Goal: Entertainment & Leisure: Browse casually

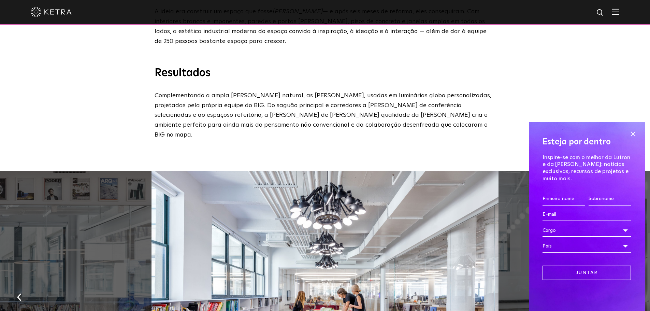
scroll to position [546, 0]
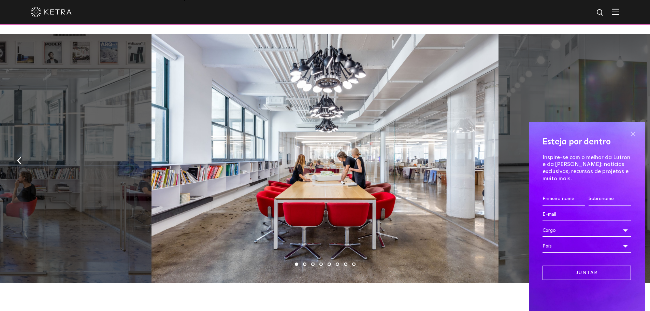
click at [633, 139] on span at bounding box center [633, 134] width 10 height 10
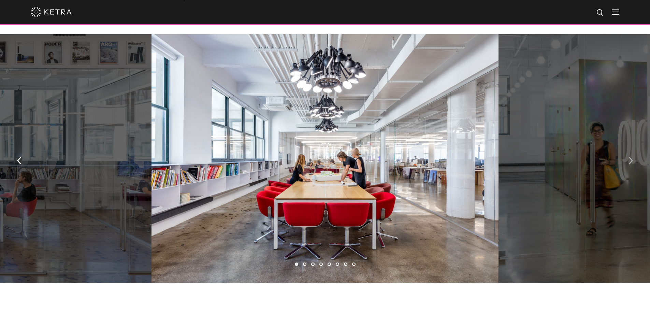
click at [628, 157] on img "button" at bounding box center [630, 161] width 4 height 8
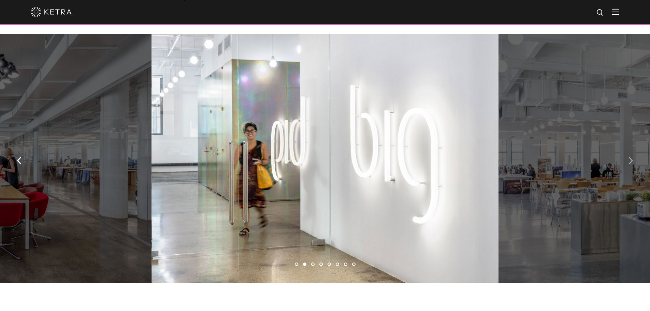
click at [628, 157] on img "button" at bounding box center [630, 161] width 4 height 8
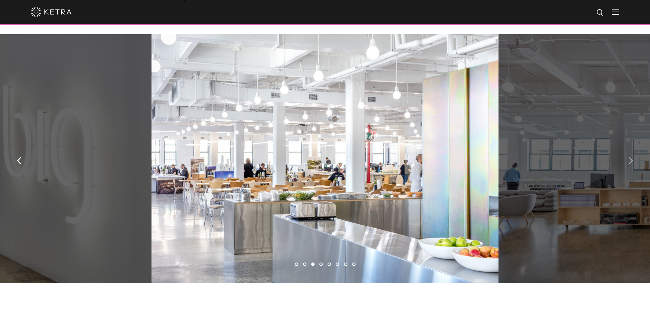
click at [628, 157] on img "button" at bounding box center [630, 161] width 4 height 8
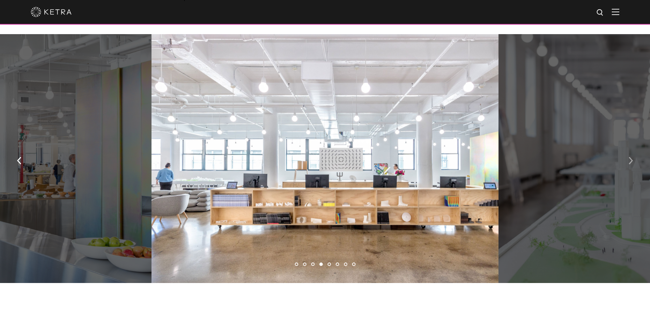
click at [630, 157] on img "button" at bounding box center [630, 161] width 4 height 8
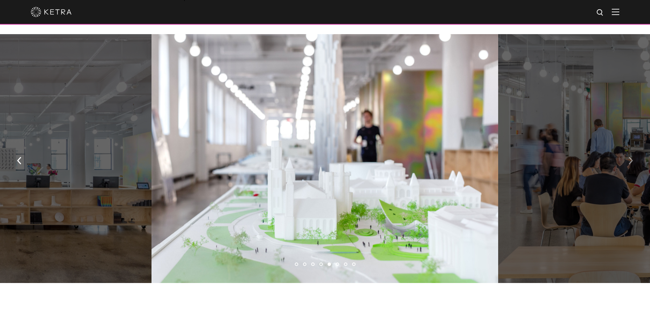
click at [630, 157] on img "button" at bounding box center [630, 161] width 4 height 8
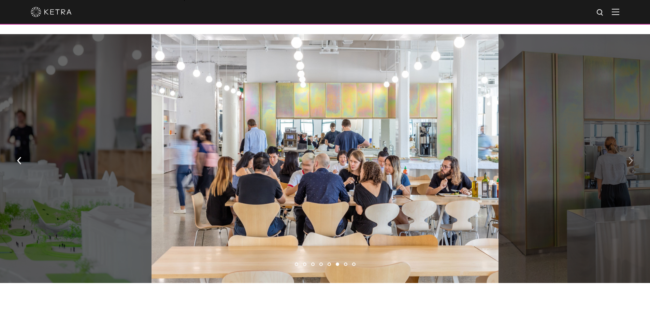
click at [630, 157] on img "button" at bounding box center [630, 161] width 4 height 8
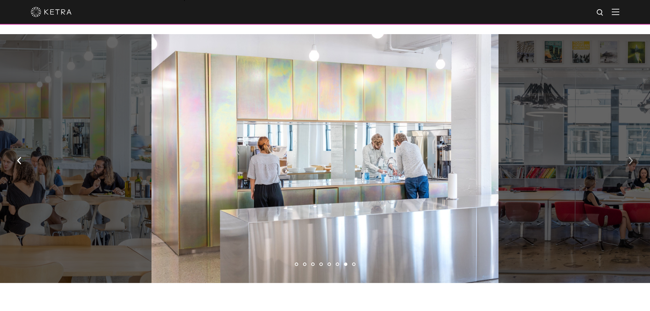
click at [630, 157] on img "button" at bounding box center [630, 161] width 4 height 8
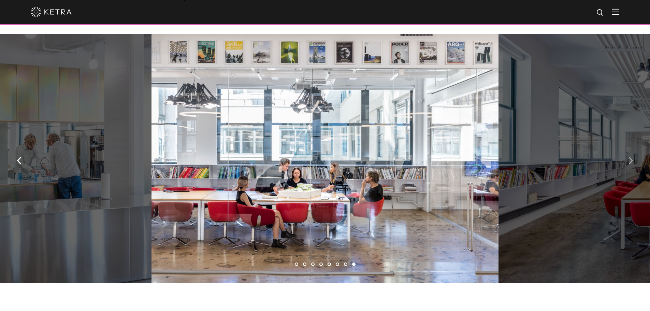
click at [633, 157] on img "button" at bounding box center [630, 161] width 4 height 8
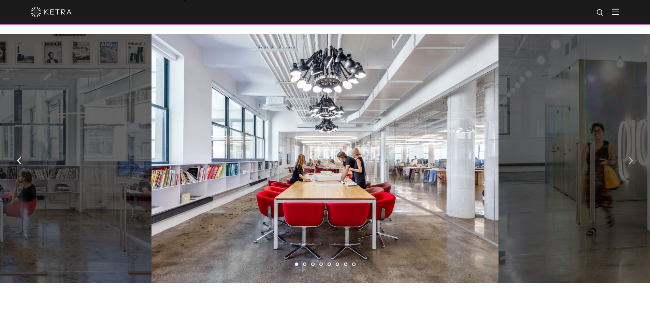
click at [632, 157] on img "button" at bounding box center [630, 161] width 4 height 8
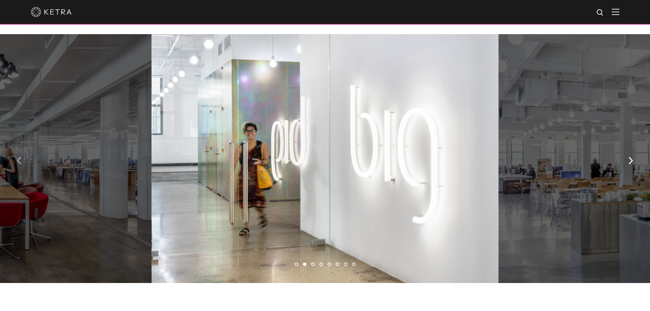
click at [19, 157] on img "button" at bounding box center [19, 161] width 4 height 8
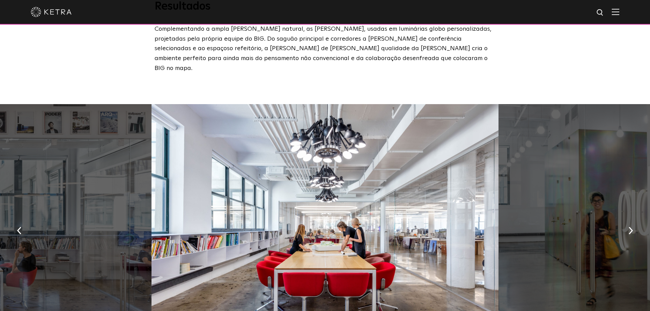
scroll to position [512, 0]
